Goal: Navigation & Orientation: Find specific page/section

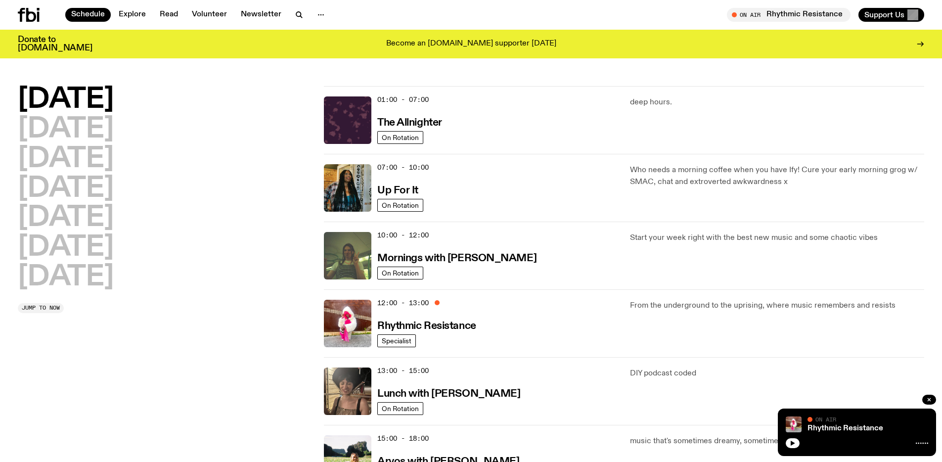
scroll to position [185, 0]
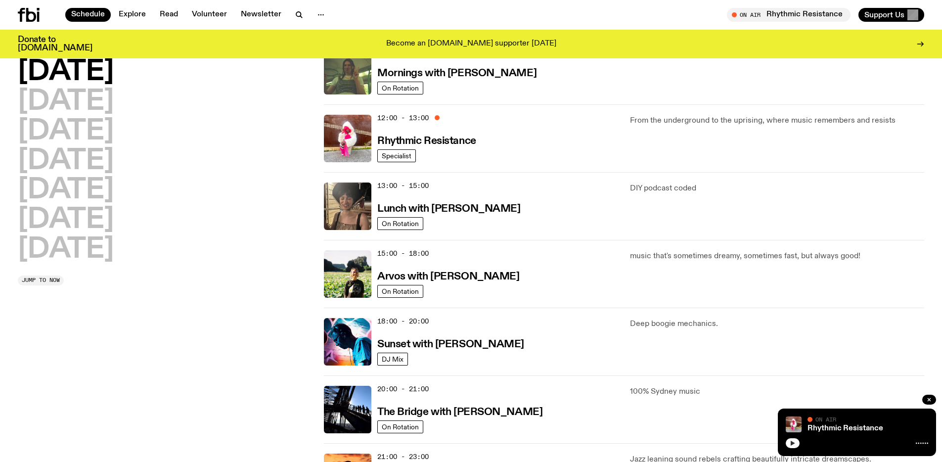
click at [795, 446] on button "button" at bounding box center [792, 443] width 14 height 10
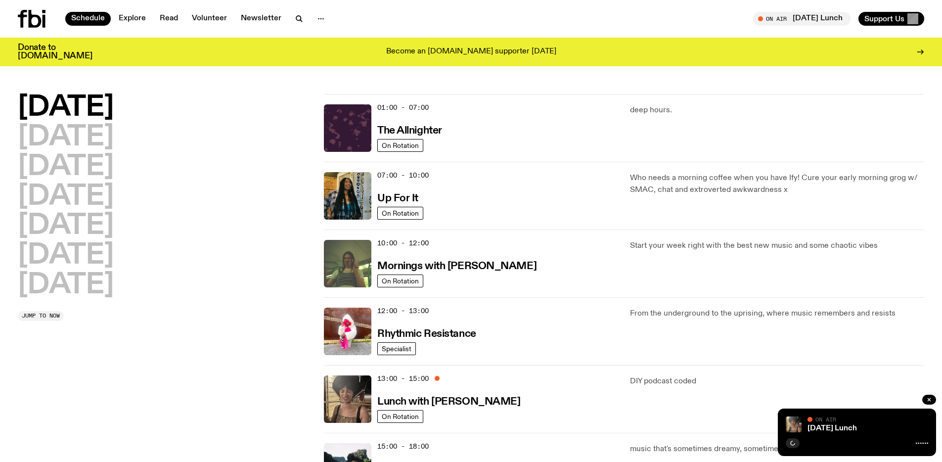
click at [728, 422] on div "DIY podcast coded" at bounding box center [777, 398] width 294 height 47
click at [790, 444] on icon "button" at bounding box center [792, 443] width 6 height 6
click at [792, 443] on icon "button" at bounding box center [792, 442] width 4 height 5
